Goal: Transaction & Acquisition: Purchase product/service

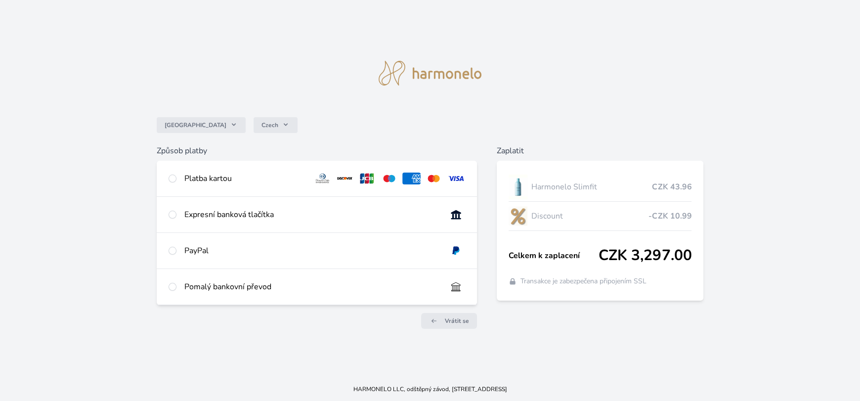
click at [241, 181] on div "Platba kartou" at bounding box center [245, 178] width 122 height 12
radio input "true"
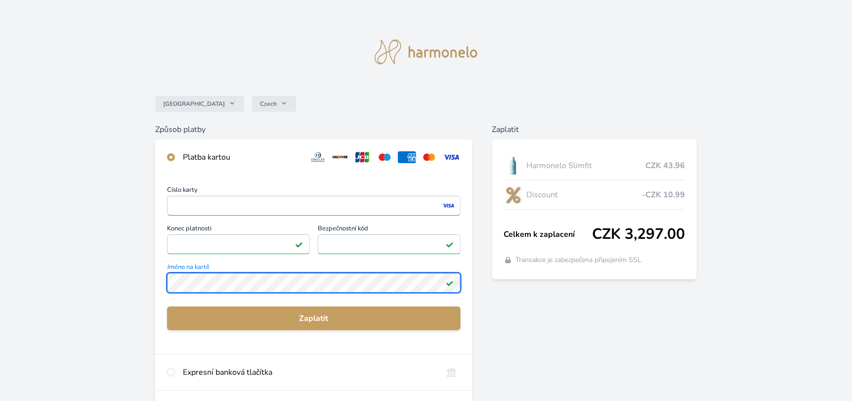
click at [148, 276] on div "Česko Czech Způsob platby Platba kartou Číslo karty <p>Your browser does not su…" at bounding box center [426, 257] width 852 height 514
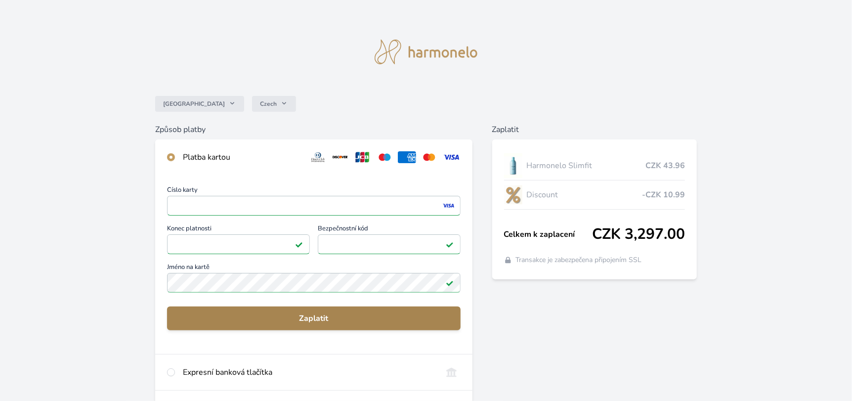
click at [293, 318] on span "Zaplatit" at bounding box center [314, 318] width 278 height 12
